Goal: Task Accomplishment & Management: Manage account settings

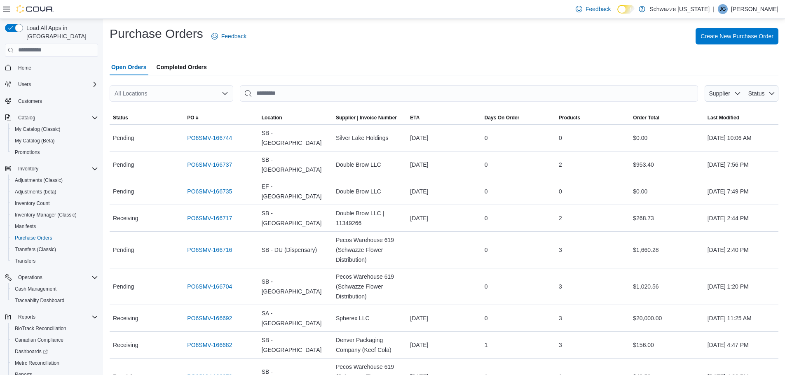
click at [146, 92] on div "All Locations" at bounding box center [172, 93] width 124 height 16
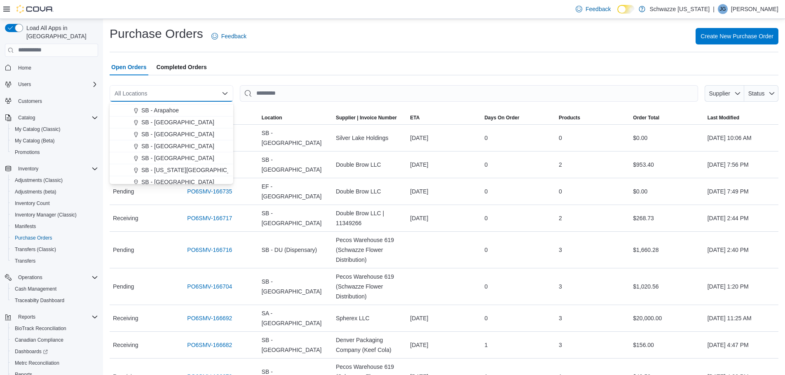
scroll to position [82, 0]
drag, startPoint x: 160, startPoint y: 122, endPoint x: 166, endPoint y: 121, distance: 6.8
click at [160, 122] on span "SB - [GEOGRAPHIC_DATA]" at bounding box center [177, 121] width 73 height 8
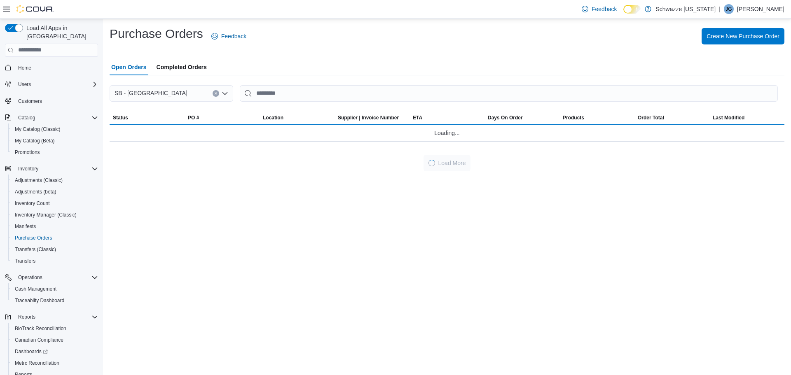
click at [308, 57] on div "Purchase Orders Feedback Create New Purchase Order Open Orders Completed Orders…" at bounding box center [447, 99] width 675 height 146
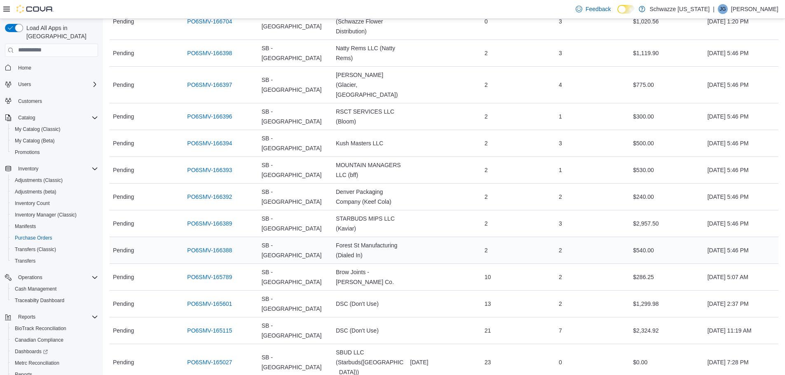
scroll to position [165, 0]
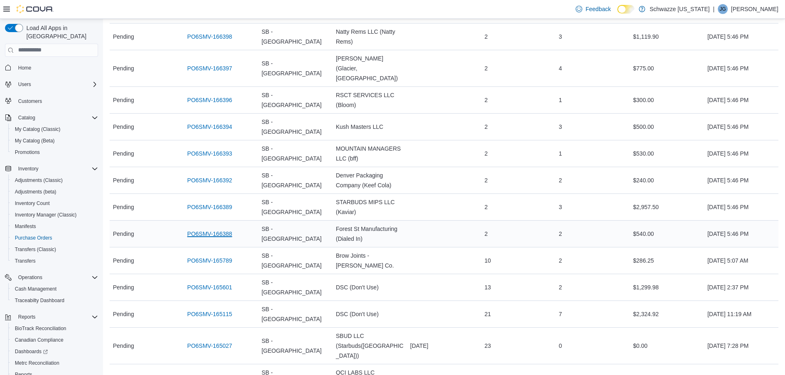
click at [213, 229] on link "PO6SMV-166388" at bounding box center [209, 234] width 45 height 10
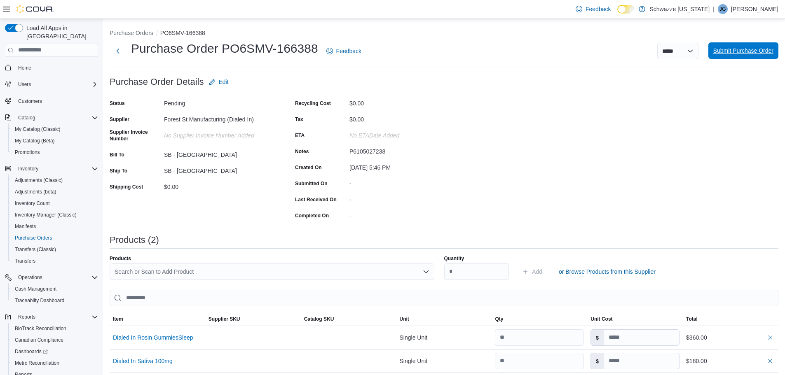
click at [732, 50] on span "Submit Purchase Order" at bounding box center [743, 51] width 60 height 8
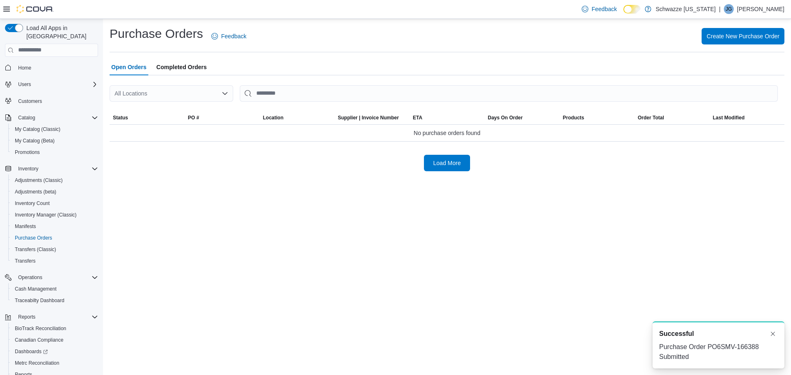
click at [153, 91] on div "All Locations" at bounding box center [172, 93] width 124 height 16
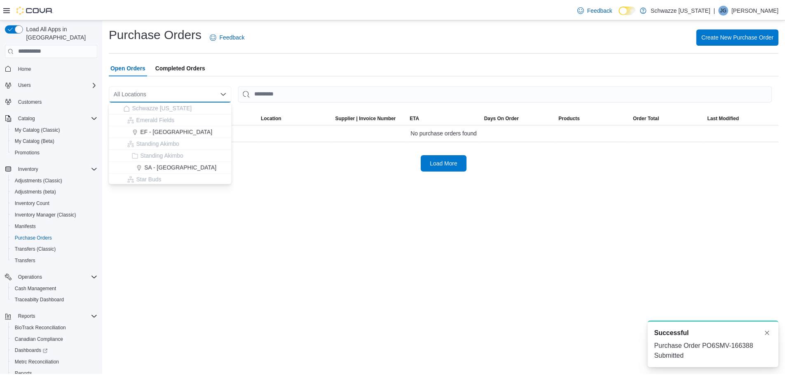
scroll to position [41, 0]
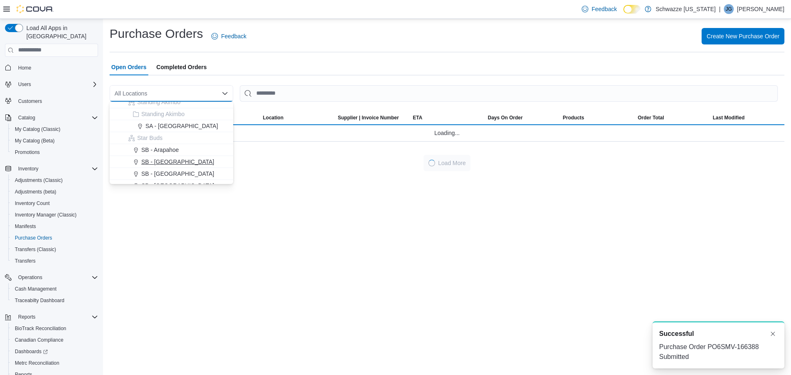
click at [166, 160] on span "SB - [GEOGRAPHIC_DATA]" at bounding box center [177, 162] width 73 height 8
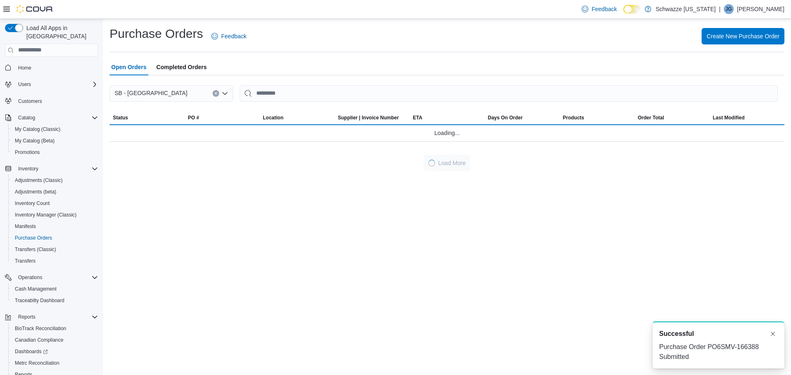
click at [405, 61] on div "Open Orders Completed Orders" at bounding box center [447, 67] width 675 height 16
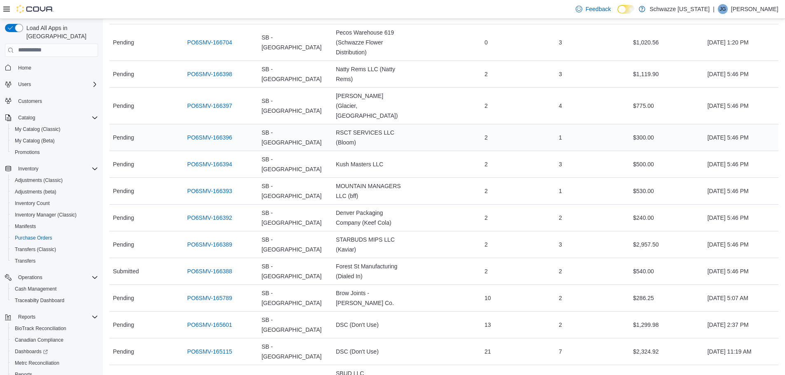
scroll to position [206, 0]
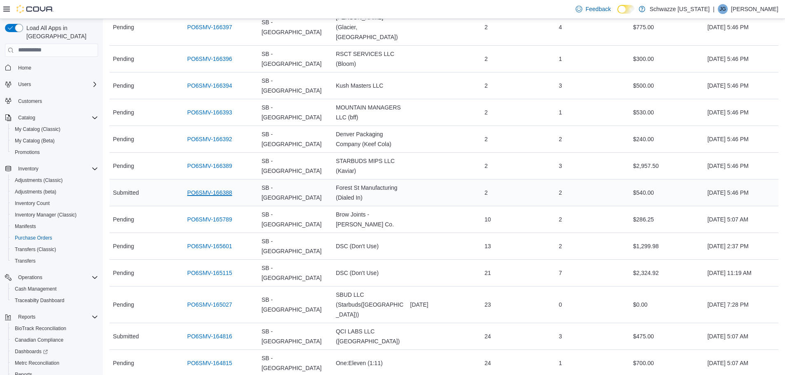
click at [215, 188] on link "PO6SMV-166388" at bounding box center [209, 193] width 45 height 10
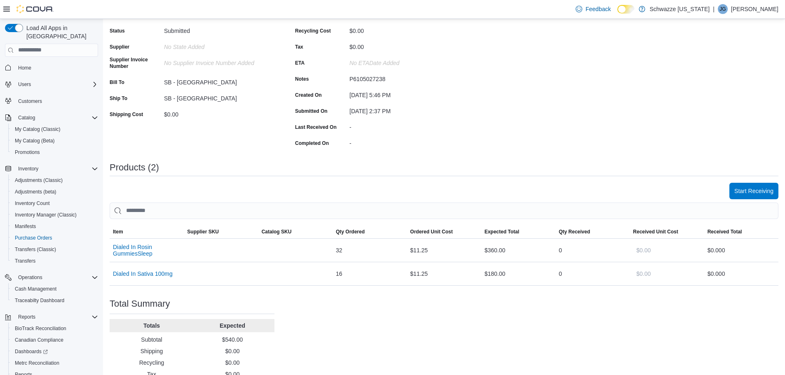
scroll to position [101, 0]
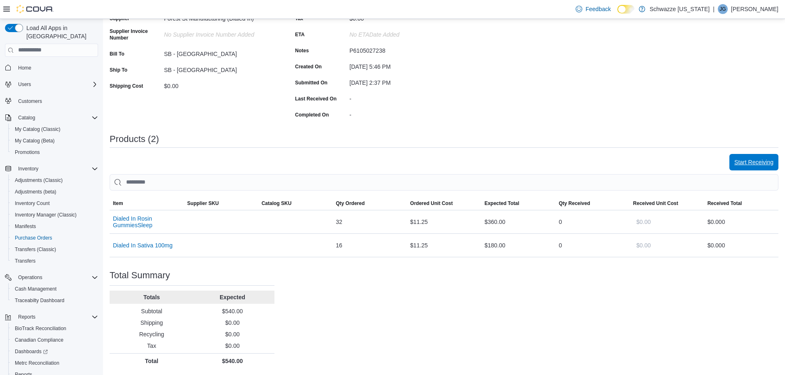
click at [760, 159] on span "Start Receiving" at bounding box center [753, 162] width 39 height 8
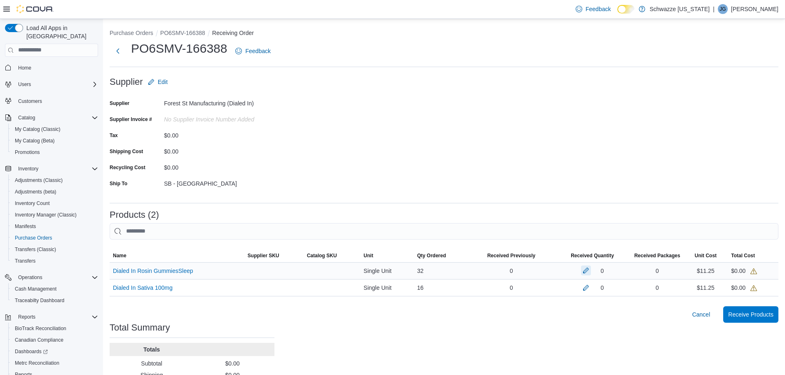
click at [589, 270] on button "button" at bounding box center [586, 271] width 10 height 10
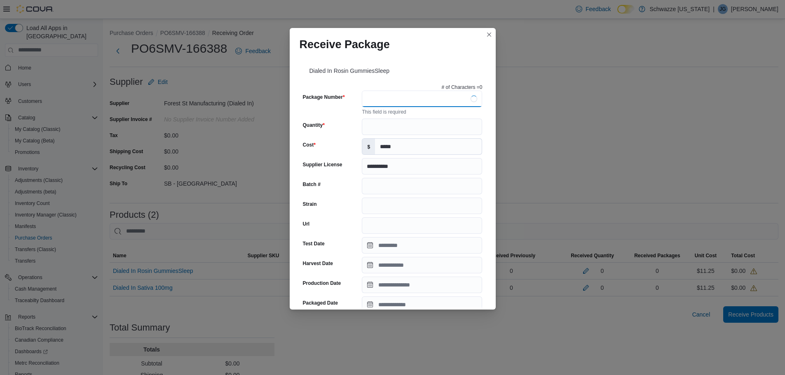
click at [406, 102] on input "Package Number" at bounding box center [422, 99] width 120 height 16
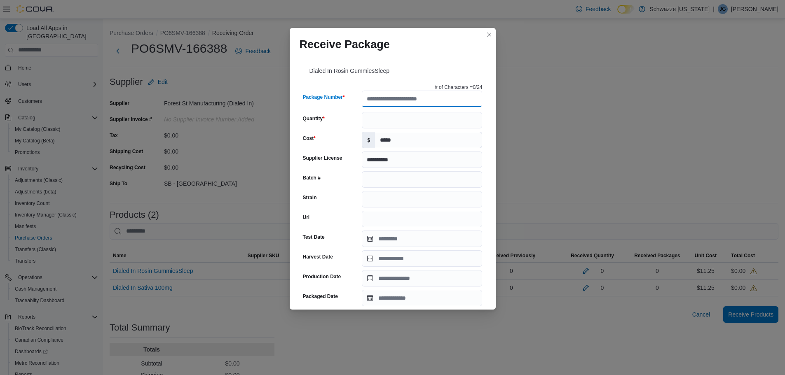
click at [405, 103] on input "Package Number" at bounding box center [422, 99] width 120 height 16
click at [489, 35] on button "Closes this modal window" at bounding box center [489, 34] width 10 height 10
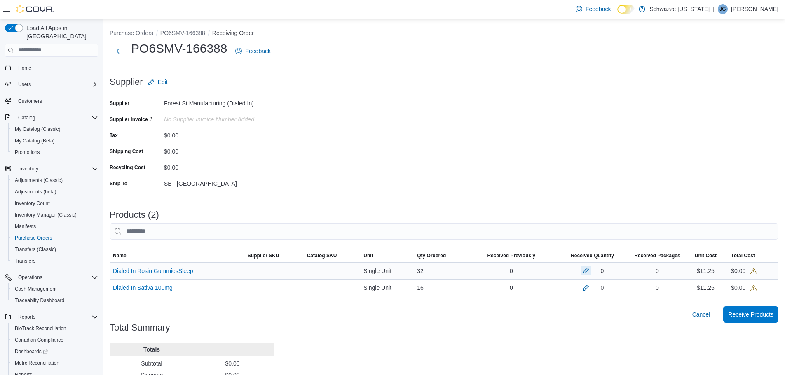
click at [589, 271] on button "button" at bounding box center [586, 271] width 10 height 10
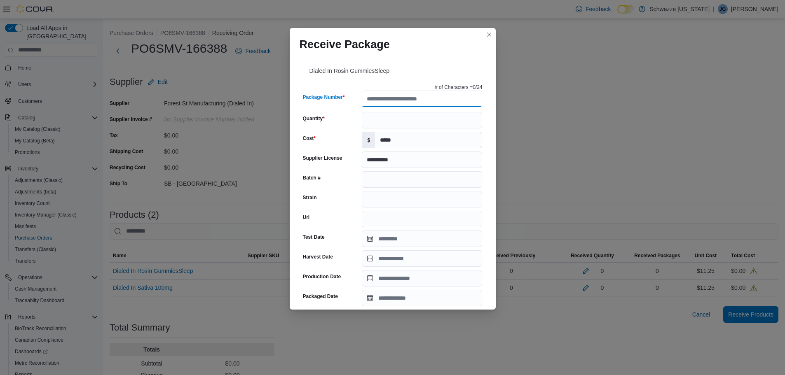
click at [407, 102] on input "Package Number" at bounding box center [422, 99] width 120 height 16
type input "**********"
click at [411, 120] on input "Quantity" at bounding box center [422, 120] width 120 height 16
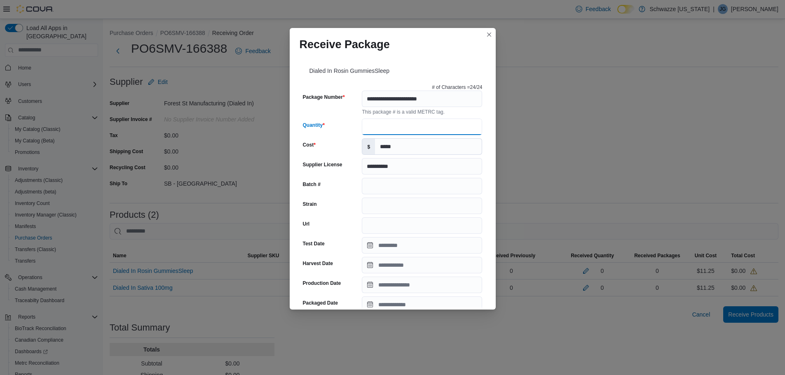
click at [405, 130] on input "Quantity" at bounding box center [422, 127] width 120 height 16
type input "**"
click at [394, 185] on input "Batch #" at bounding box center [422, 186] width 120 height 16
click at [388, 208] on input "Strain" at bounding box center [422, 206] width 120 height 16
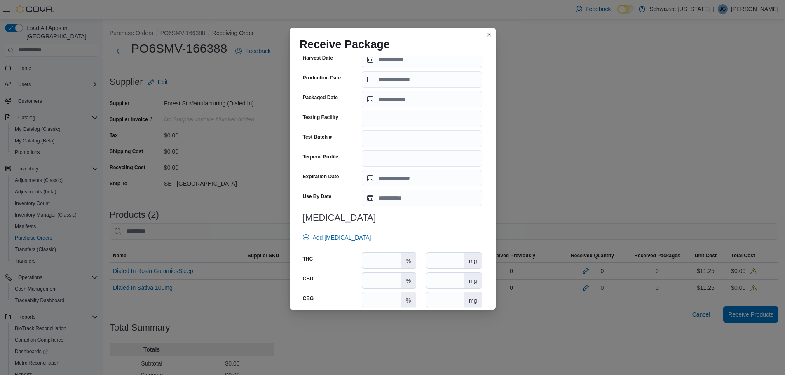
scroll to position [206, 0]
click at [398, 178] on input "Expiration Date" at bounding box center [422, 178] width 120 height 16
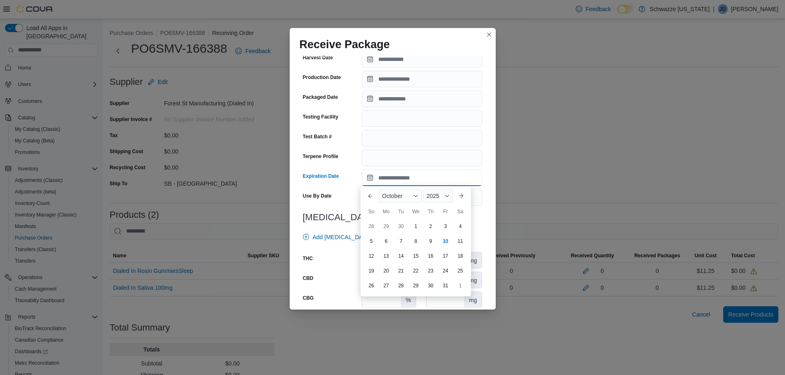
type input "*"
drag, startPoint x: 388, startPoint y: 180, endPoint x: 353, endPoint y: 178, distance: 34.7
click at [353, 179] on div "Expiration Date *" at bounding box center [393, 178] width 180 height 16
click at [398, 175] on input "Expiration Date" at bounding box center [422, 178] width 120 height 16
click at [398, 178] on input "Expiration Date" at bounding box center [422, 178] width 120 height 16
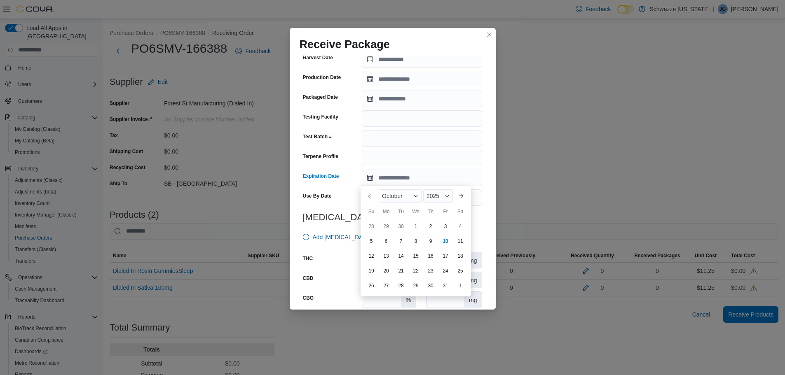
click at [392, 208] on div "Mo" at bounding box center [385, 211] width 13 height 13
click at [437, 199] on span "2025" at bounding box center [432, 196] width 13 height 7
click at [438, 216] on div "2026" at bounding box center [444, 218] width 38 height 10
click at [400, 200] on div "October" at bounding box center [400, 195] width 43 height 13
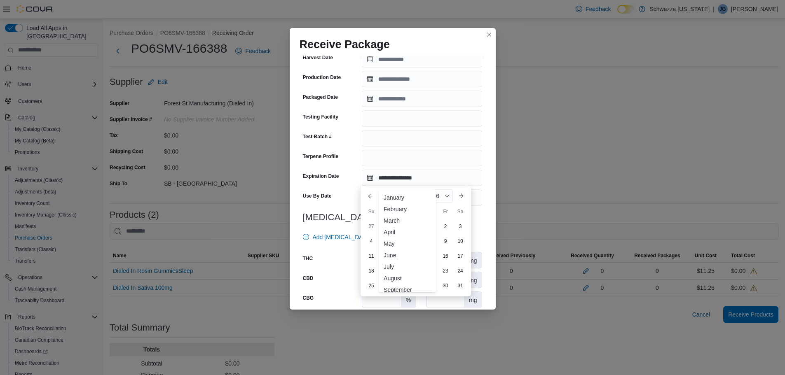
click at [391, 256] on div "June" at bounding box center [407, 255] width 54 height 10
click at [380, 221] on div "1" at bounding box center [386, 227] width 14 height 14
type input "**********"
click at [429, 217] on h3 "[MEDICAL_DATA]" at bounding box center [393, 218] width 180 height 10
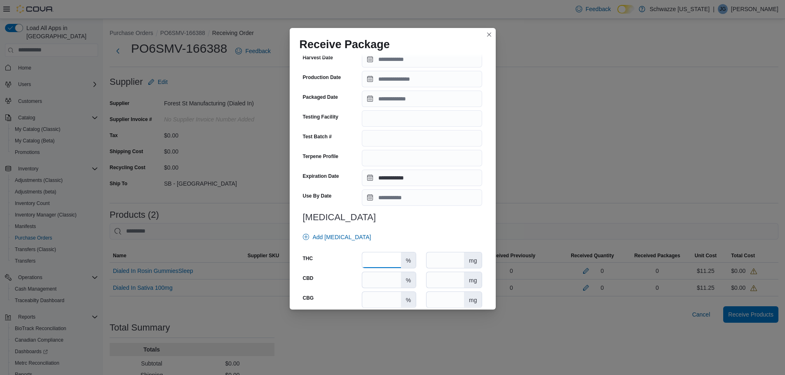
click at [385, 260] on input "number" at bounding box center [381, 261] width 38 height 16
click at [381, 255] on input "number" at bounding box center [381, 261] width 38 height 16
click at [378, 257] on input "number" at bounding box center [381, 261] width 38 height 16
click at [368, 259] on input "number" at bounding box center [381, 261] width 38 height 16
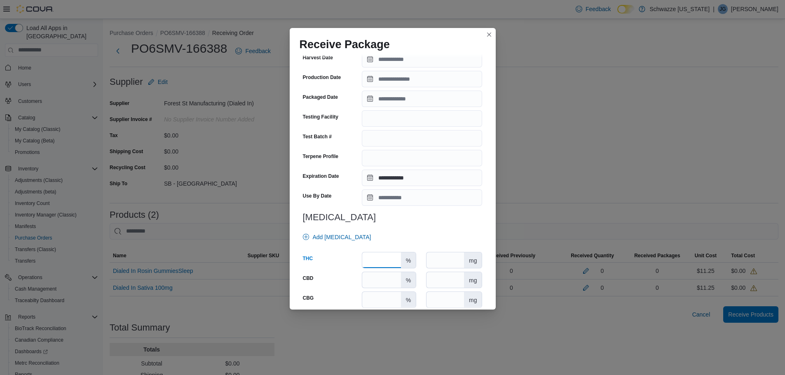
click at [368, 259] on input "number" at bounding box center [381, 261] width 38 height 16
type input "***"
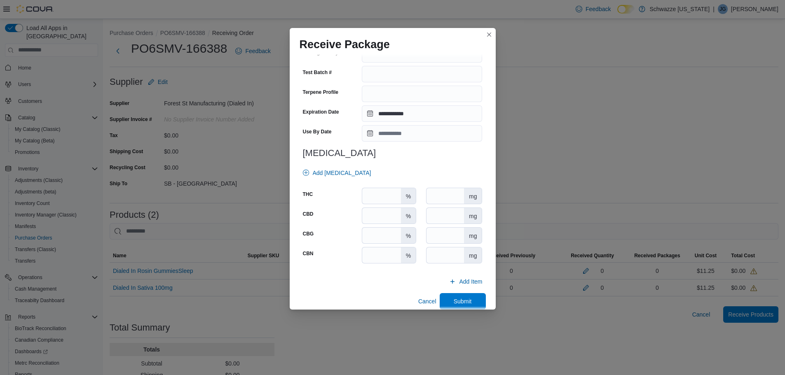
scroll to position [280, 0]
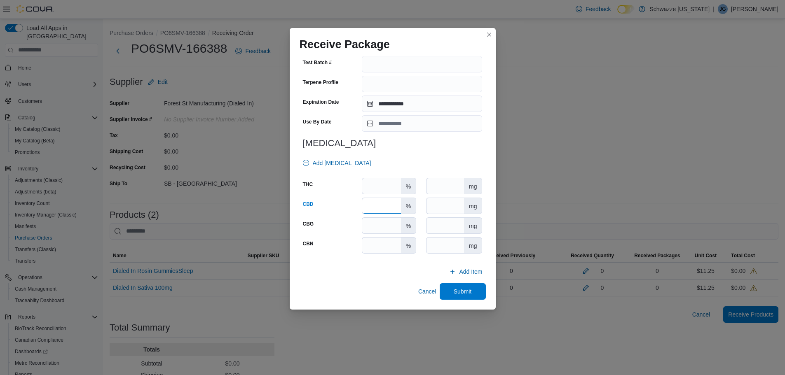
click at [374, 208] on input "number" at bounding box center [381, 206] width 38 height 16
type input "***"
click at [377, 246] on input "number" at bounding box center [381, 246] width 38 height 16
type input "***"
click at [377, 277] on div "Add Item" at bounding box center [392, 272] width 186 height 16
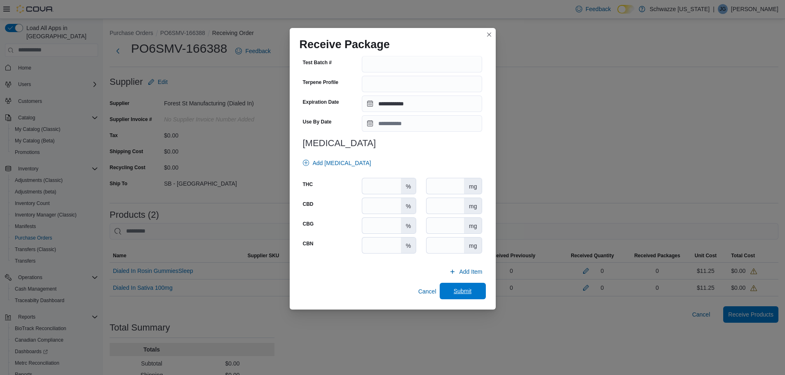
click at [465, 291] on span "Submit" at bounding box center [463, 291] width 18 height 8
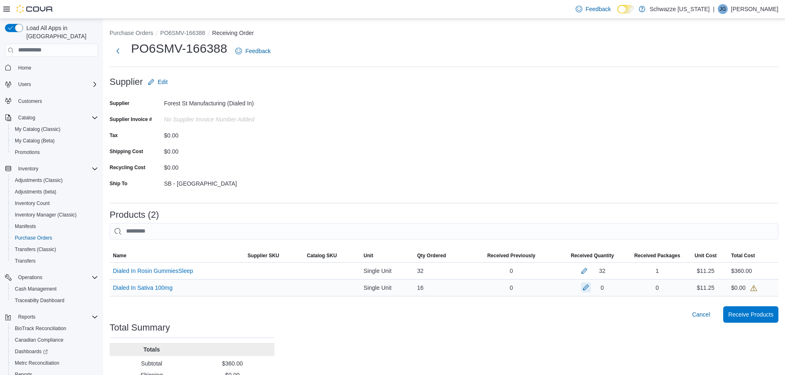
click at [591, 290] on button "button" at bounding box center [586, 288] width 10 height 10
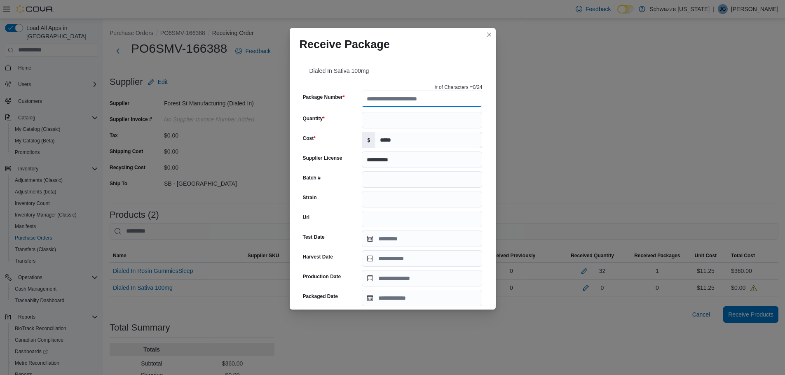
click at [397, 103] on input "Package Number" at bounding box center [422, 99] width 120 height 16
type input "**********"
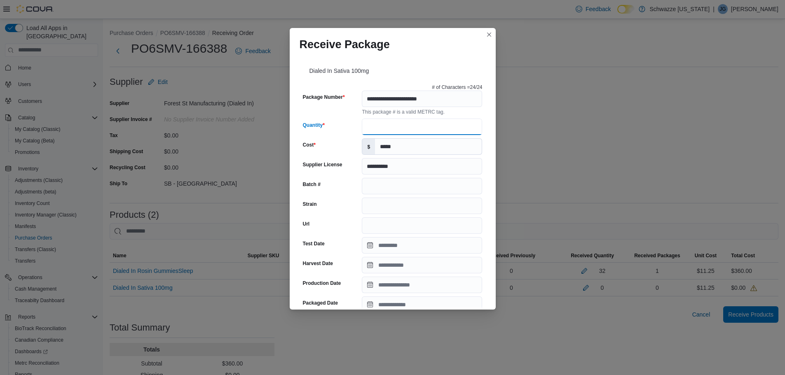
click at [380, 121] on input "Quantity" at bounding box center [422, 127] width 120 height 16
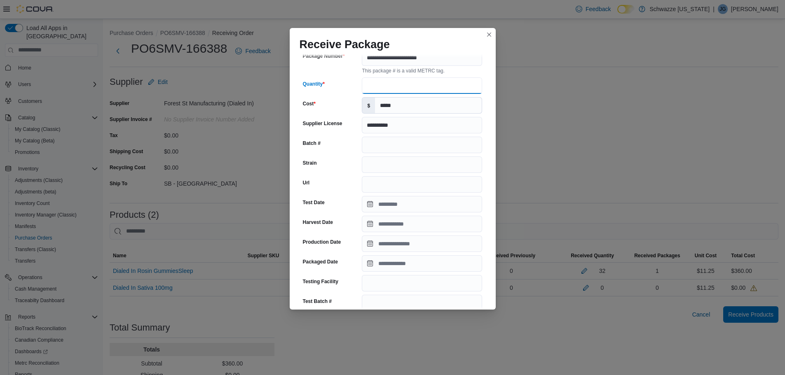
type input "**"
click at [397, 164] on input "Strain" at bounding box center [422, 165] width 120 height 16
click at [395, 167] on input "Strain" at bounding box center [422, 165] width 120 height 16
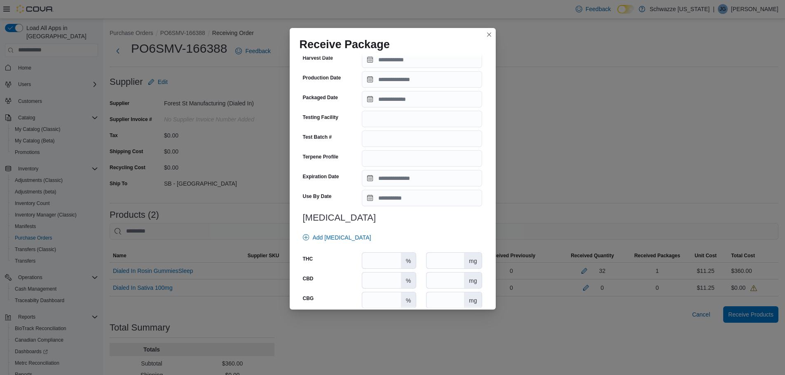
scroll to position [206, 0]
type input "**********"
click at [385, 178] on input "Expiration Date" at bounding box center [422, 178] width 120 height 16
click at [481, 177] on div "**********" at bounding box center [392, 105] width 186 height 460
click at [419, 181] on input "Expiration Date" at bounding box center [422, 178] width 120 height 16
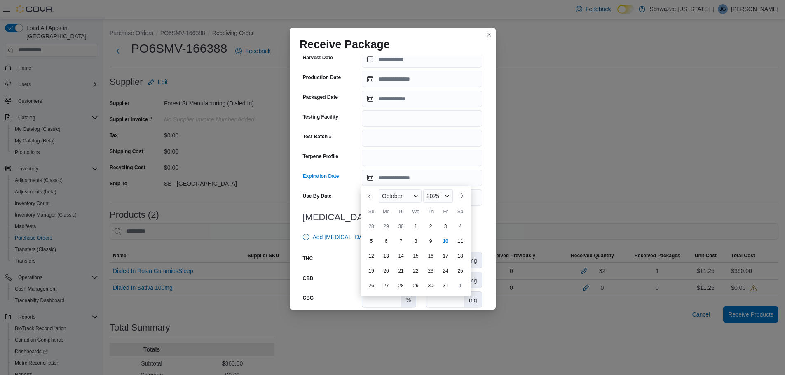
click at [388, 206] on div "[DATE] [DATE] Su Mo Tu We Th Fr Sa" at bounding box center [416, 211] width 104 height 15
click at [441, 199] on div "2025" at bounding box center [438, 195] width 30 height 13
click at [439, 258] on div "2026" at bounding box center [444, 260] width 38 height 10
click at [407, 200] on div "October" at bounding box center [400, 195] width 43 height 13
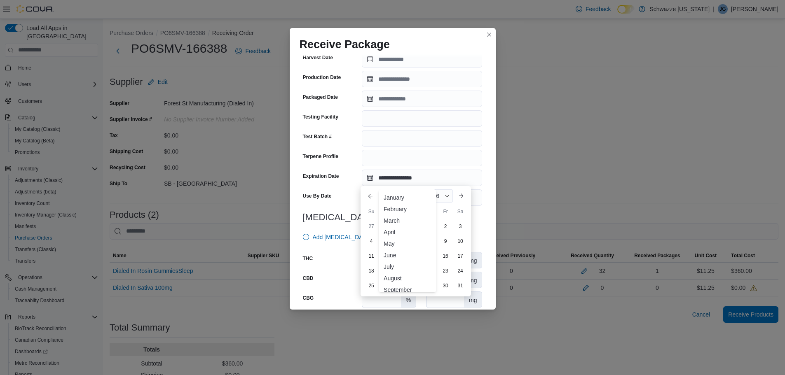
click at [391, 255] on div "June" at bounding box center [407, 255] width 54 height 10
type input "**********"
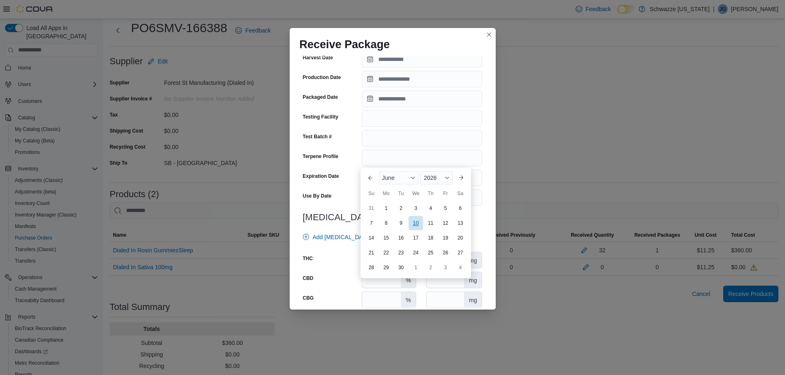
scroll to position [41, 0]
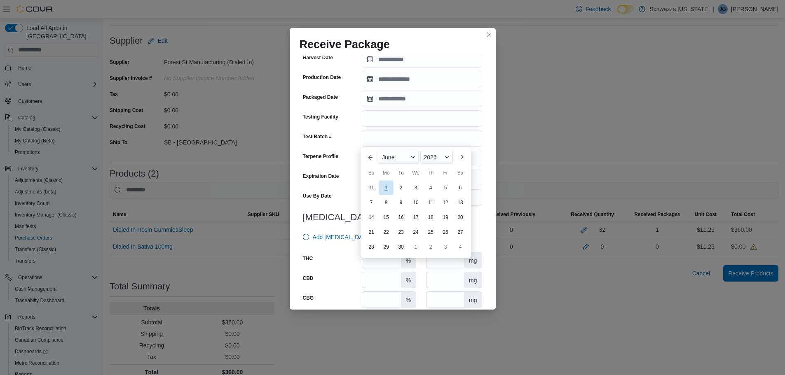
click at [385, 186] on body "Feedback Dark Mode Schwazze [US_STATE] | [PERSON_NAME] Load All Apps in New Hub…" at bounding box center [392, 173] width 785 height 428
click at [482, 167] on div "**********" at bounding box center [393, 181] width 206 height 255
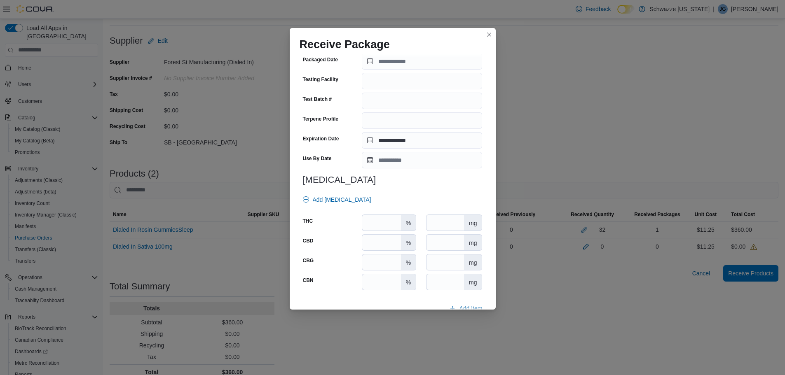
scroll to position [280, 0]
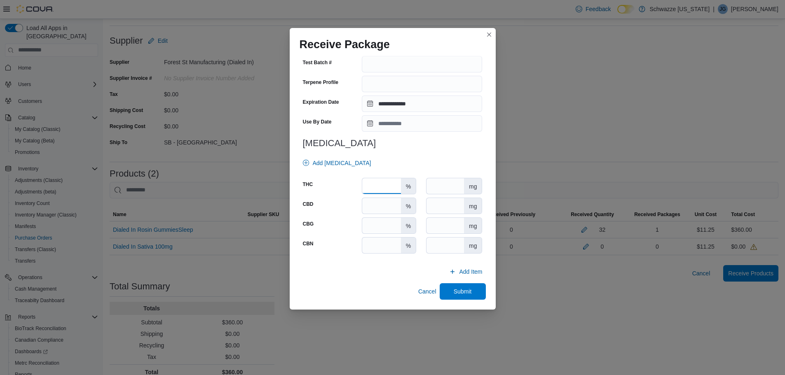
click at [374, 189] on input "number" at bounding box center [381, 186] width 38 height 16
type input "***"
click at [433, 140] on h3 "[MEDICAL_DATA]" at bounding box center [393, 143] width 180 height 10
click at [455, 292] on span "Submit" at bounding box center [463, 291] width 18 height 8
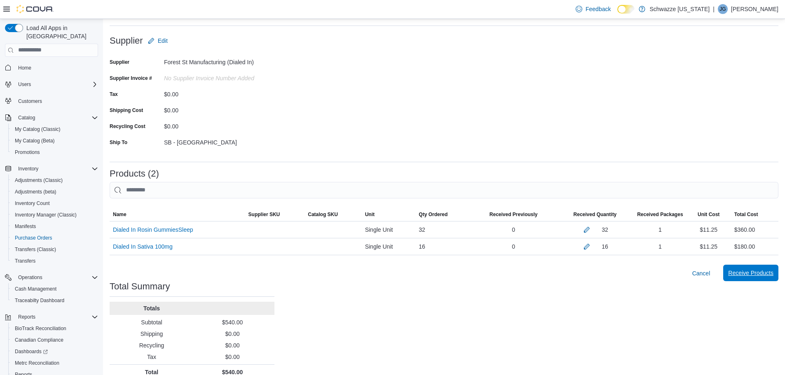
click at [764, 275] on span "Receive Products" at bounding box center [750, 273] width 45 height 8
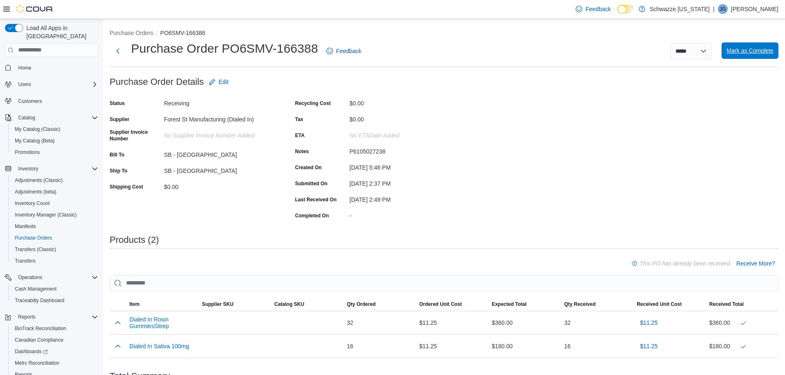
click at [761, 56] on span "Mark as Complete" at bounding box center [749, 50] width 47 height 16
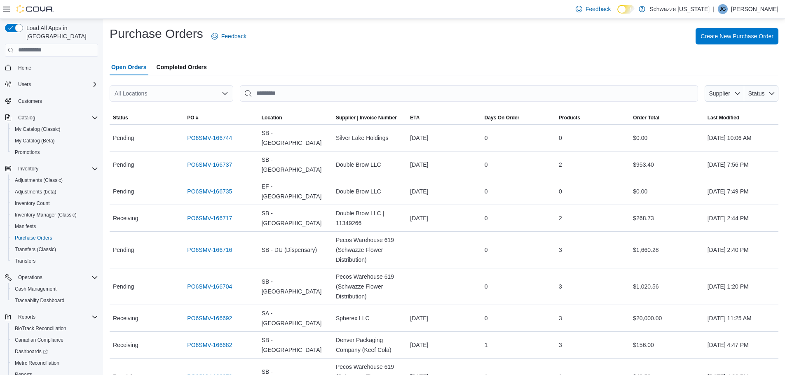
click at [454, 69] on div "Open Orders Completed Orders" at bounding box center [444, 67] width 669 height 16
click at [370, 33] on div "Create New Purchase Order" at bounding box center [517, 36] width 522 height 16
